Goal: Task Accomplishment & Management: Use online tool/utility

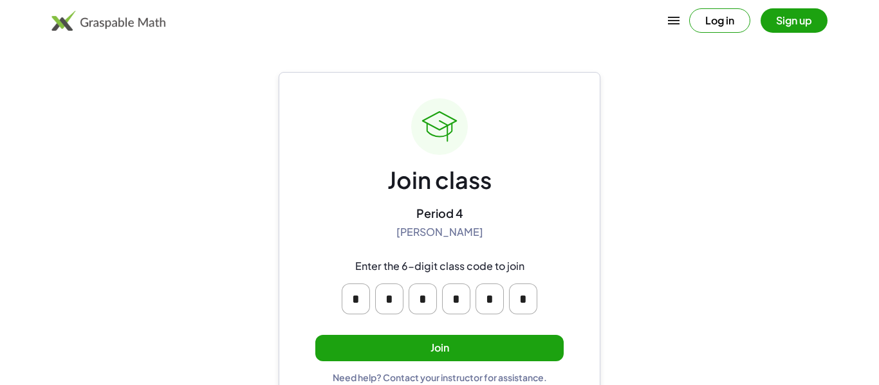
scroll to position [24, 0]
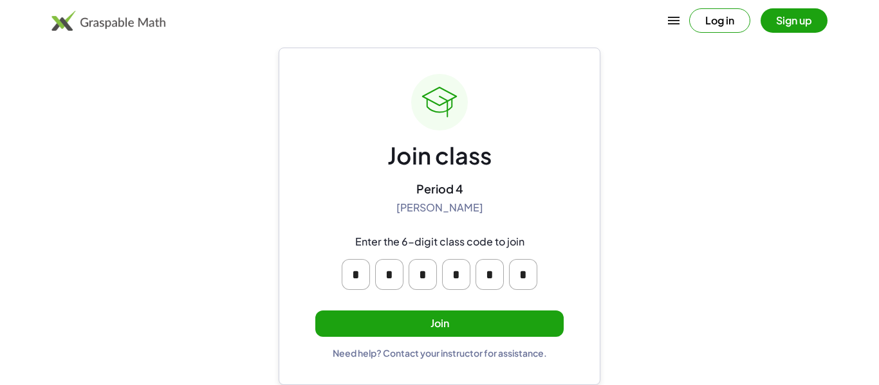
click at [449, 327] on button "Join" at bounding box center [439, 324] width 248 height 26
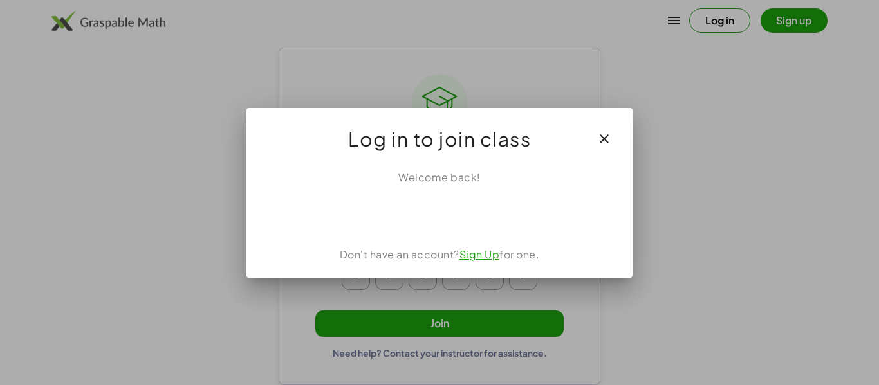
scroll to position [0, 0]
click at [621, 133] on div "Log in to join class" at bounding box center [439, 133] width 386 height 51
click at [607, 136] on icon "button" at bounding box center [603, 138] width 15 height 15
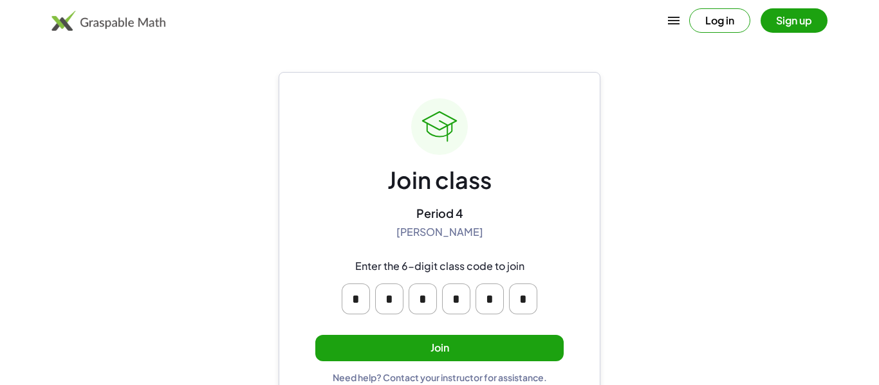
scroll to position [24, 0]
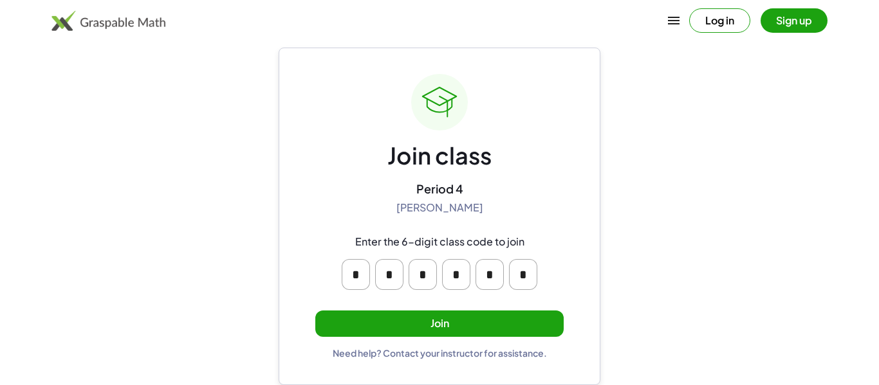
click at [486, 288] on input "*" at bounding box center [489, 274] width 28 height 31
click at [483, 279] on input "*" at bounding box center [489, 274] width 28 height 31
type input "*"
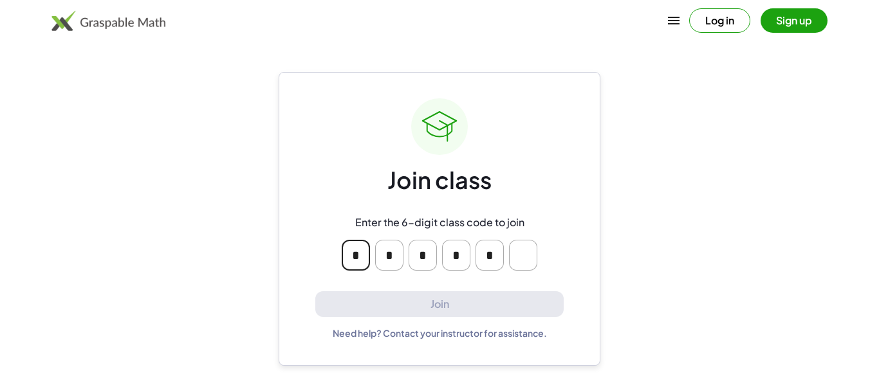
scroll to position [0, 0]
click at [519, 257] on input "Please enter OTP character 6" at bounding box center [523, 255] width 28 height 31
type input "*"
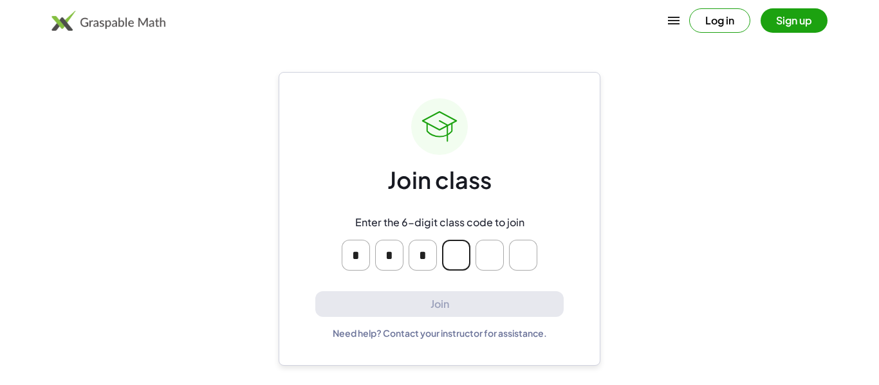
type input "*"
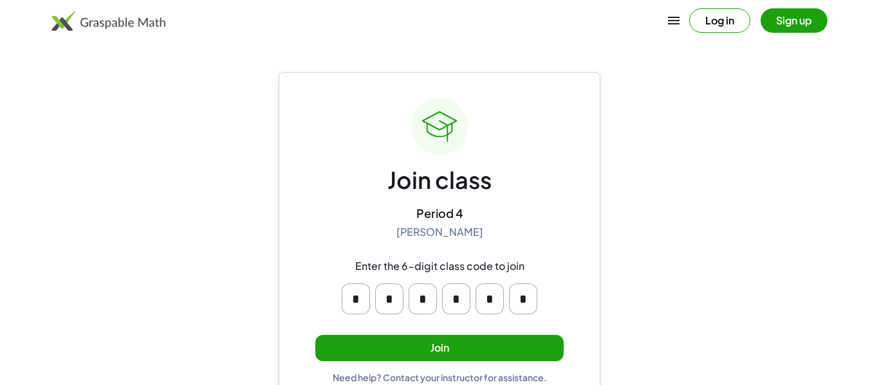
click at [389, 352] on button "Join" at bounding box center [439, 348] width 248 height 26
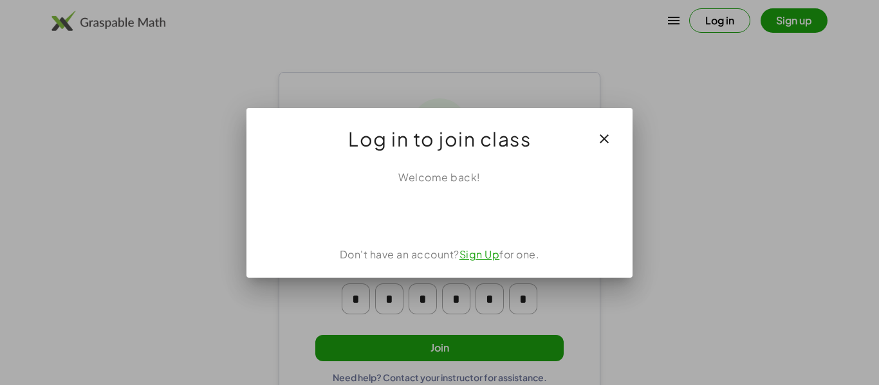
click at [606, 129] on button "button" at bounding box center [604, 139] width 31 height 31
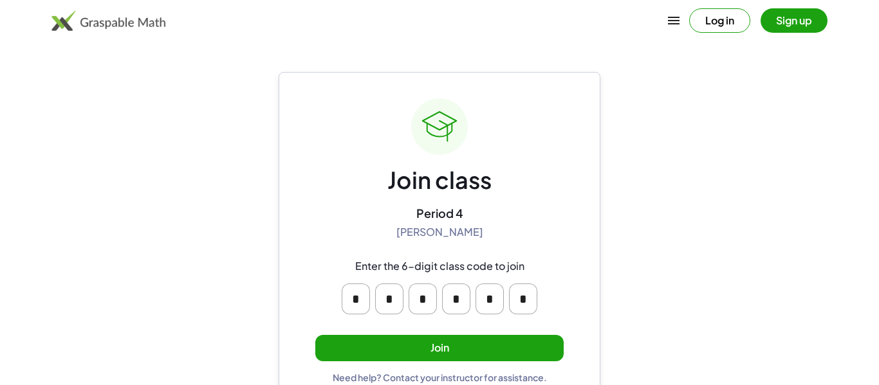
click at [275, 120] on main "Join class Period 4 [PERSON_NAME] Enter the 6-digit class code to join * * * * …" at bounding box center [439, 205] width 879 height 410
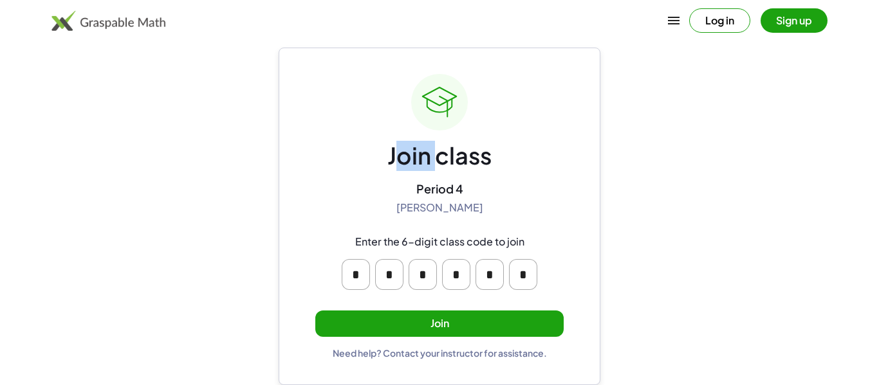
click at [413, 330] on button "Join" at bounding box center [439, 324] width 248 height 26
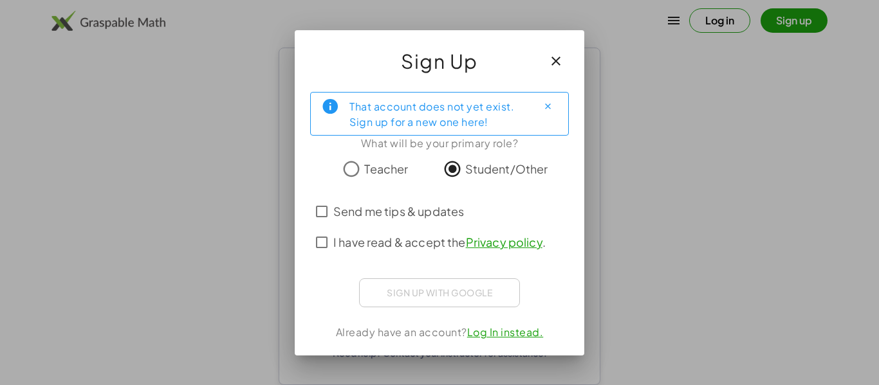
click at [436, 293] on div "Sign up with Google Sign in with Google Sign in with Google. Opens in new tab" at bounding box center [439, 293] width 161 height 29
click at [558, 122] on div "That account does not yet exist. Sign up for a new one here!" at bounding box center [439, 114] width 259 height 44
click at [550, 108] on icon "Close" at bounding box center [548, 107] width 10 height 10
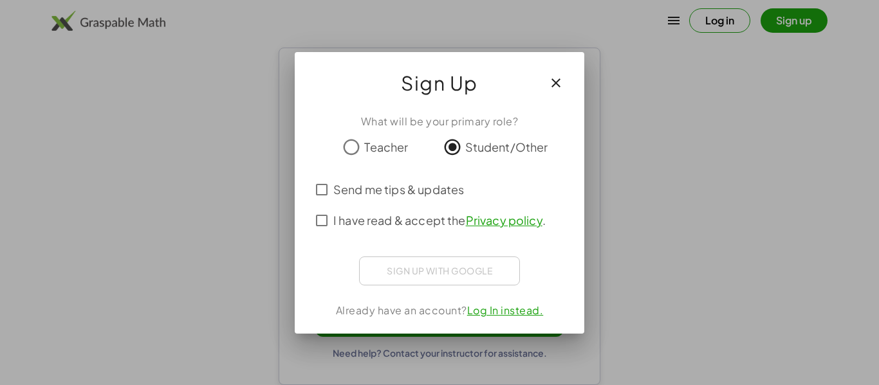
click at [397, 265] on div "Sign up with Google Sign in with Google Sign in with Google. Opens in new tab" at bounding box center [439, 271] width 161 height 29
click at [419, 288] on div "What will be your primary role? Teacher Student/Other Send me tips & updates I …" at bounding box center [440, 219] width 290 height 230
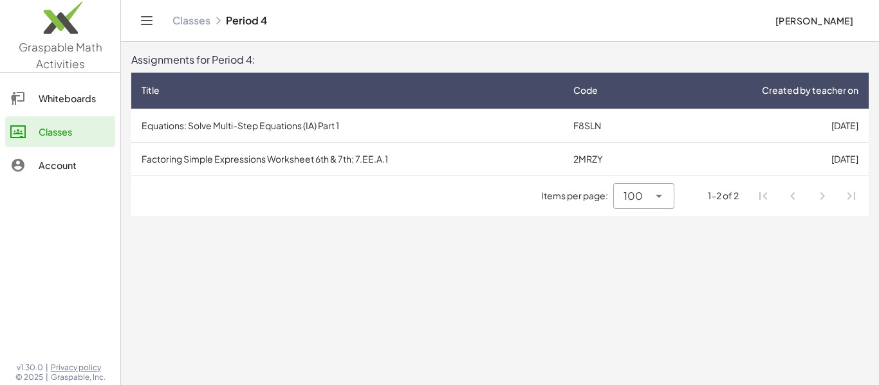
click at [242, 21] on div "Classes Period 4" at bounding box center [468, 20] width 592 height 13
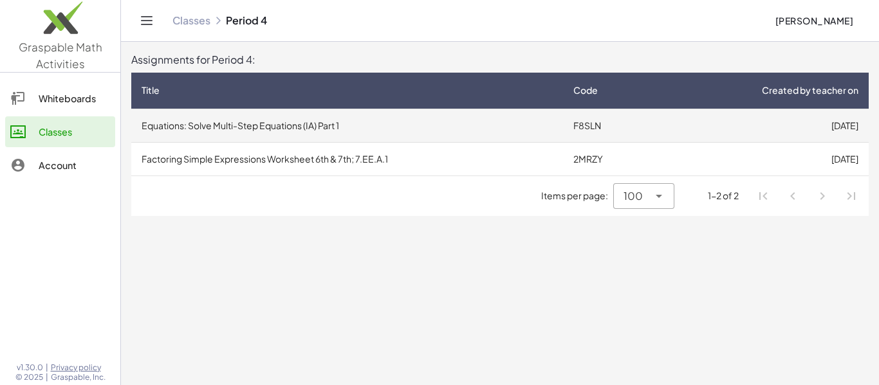
click at [328, 138] on td "Equations: Solve Multi-Step Equations (IA) Part 1" at bounding box center [347, 125] width 432 height 33
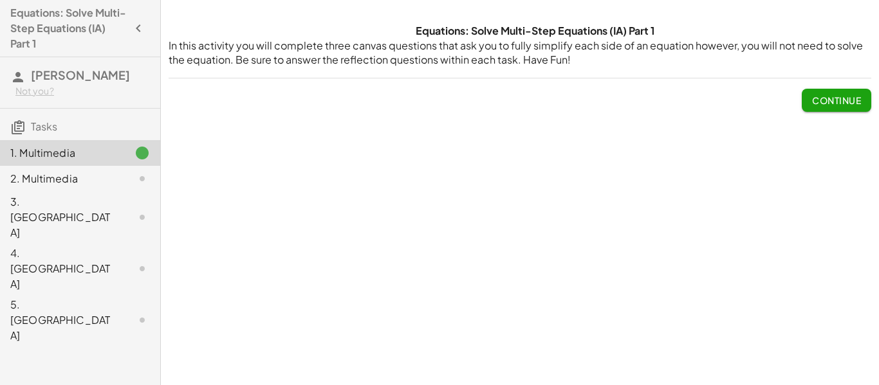
click at [830, 89] on button "Continue" at bounding box center [836, 100] width 69 height 23
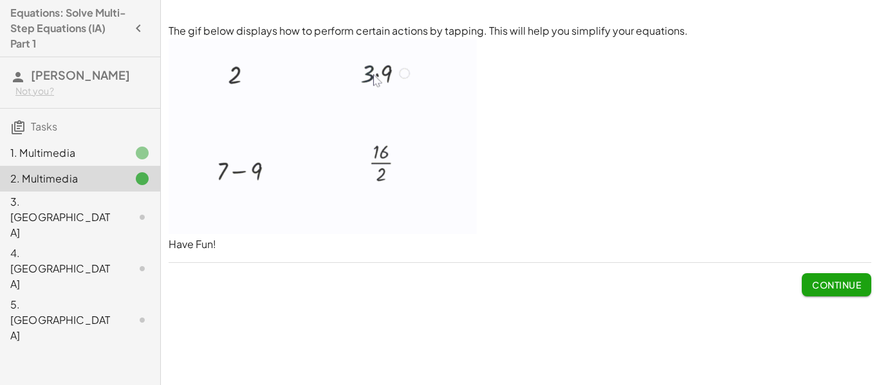
click at [238, 86] on img at bounding box center [323, 137] width 308 height 196
click at [838, 298] on div "The gif below displays how to perform certain actions by tapping. This will hel…" at bounding box center [520, 160] width 718 height 288
click at [829, 291] on button "Continue" at bounding box center [836, 284] width 69 height 23
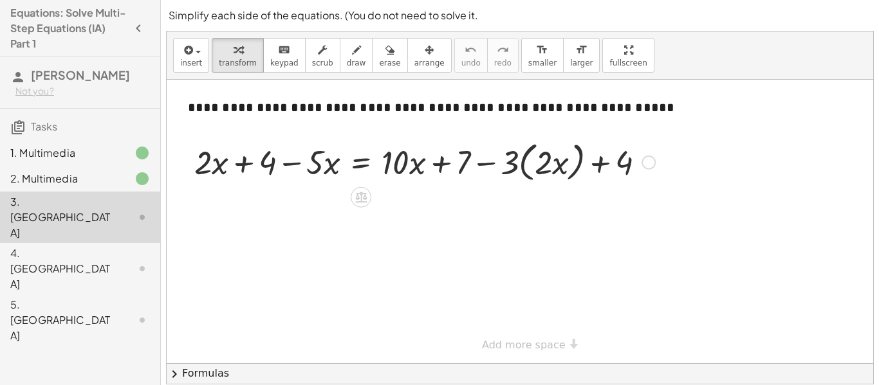
click at [647, 157] on div at bounding box center [648, 163] width 14 height 14
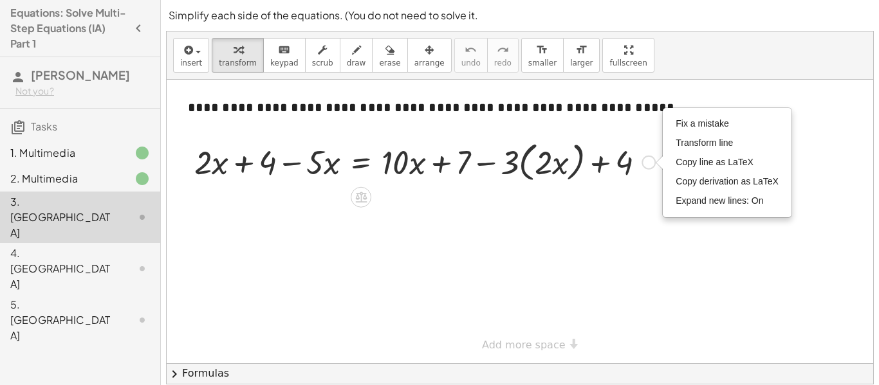
click at [647, 158] on div "Fix a mistake Transform line Copy line as LaTeX Copy derivation as LaTeX Expand…" at bounding box center [648, 163] width 14 height 14
click at [625, 118] on div "**********" at bounding box center [464, 108] width 578 height 44
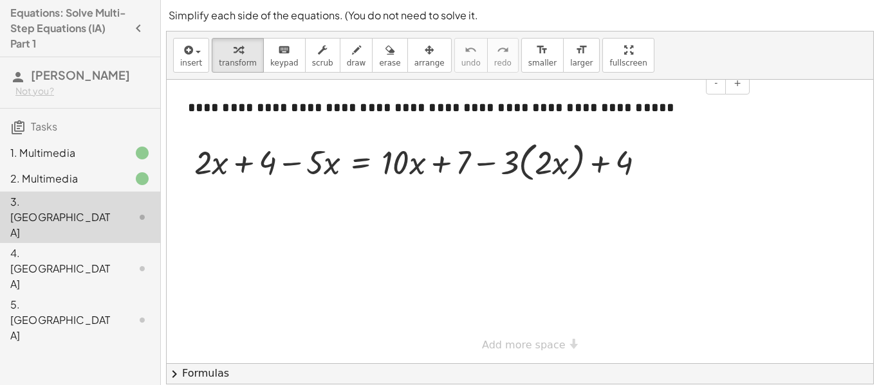
click at [654, 105] on div "**********" at bounding box center [464, 108] width 578 height 44
click at [609, 109] on div "**********" at bounding box center [464, 108] width 578 height 44
click at [642, 166] on div at bounding box center [648, 163] width 14 height 14
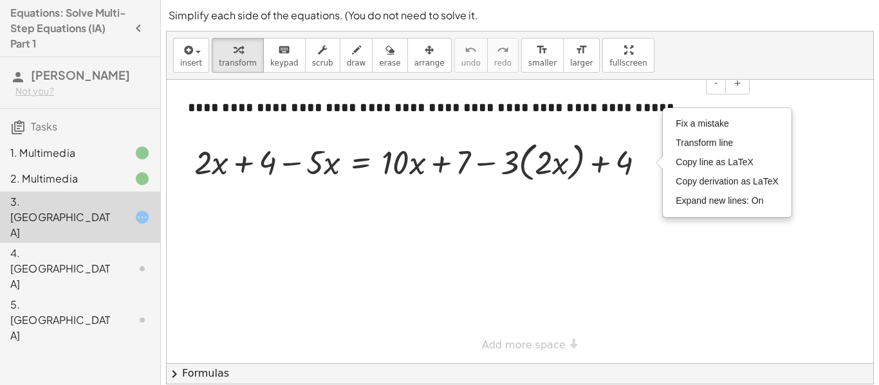
click at [591, 107] on div "**********" at bounding box center [464, 108] width 578 height 44
